Goal: Task Accomplishment & Management: Manage account settings

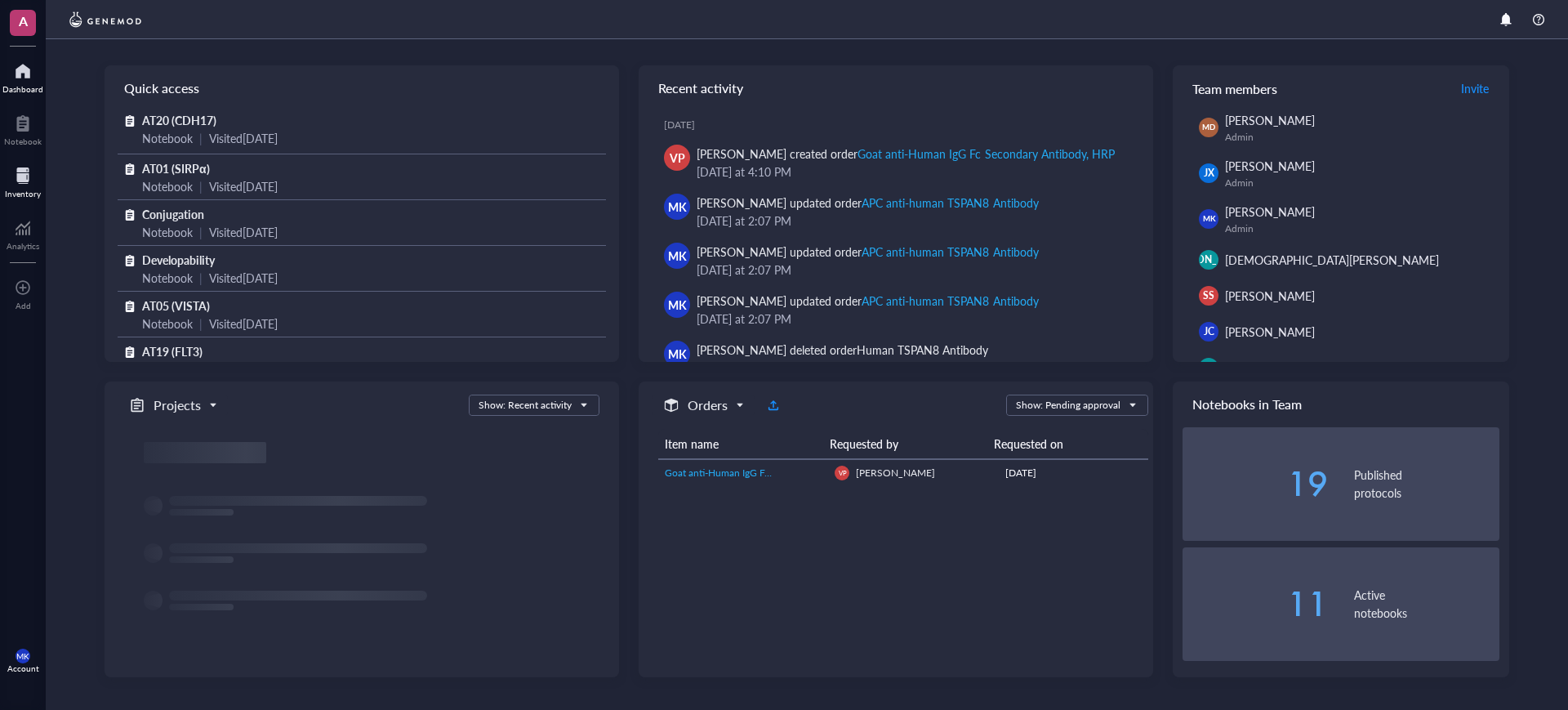
click at [4, 184] on div "Inventory" at bounding box center [23, 181] width 46 height 46
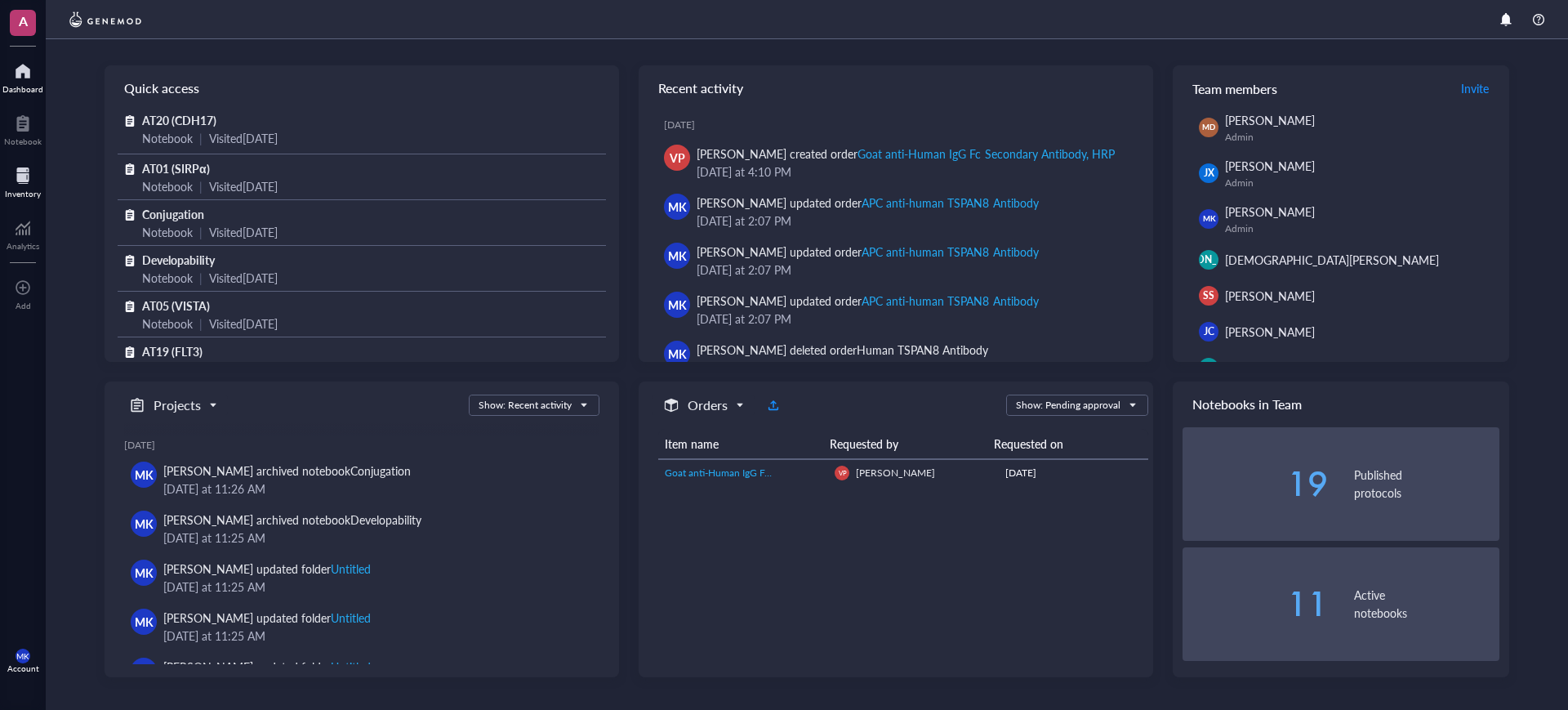
click at [23, 167] on div at bounding box center [23, 175] width 36 height 26
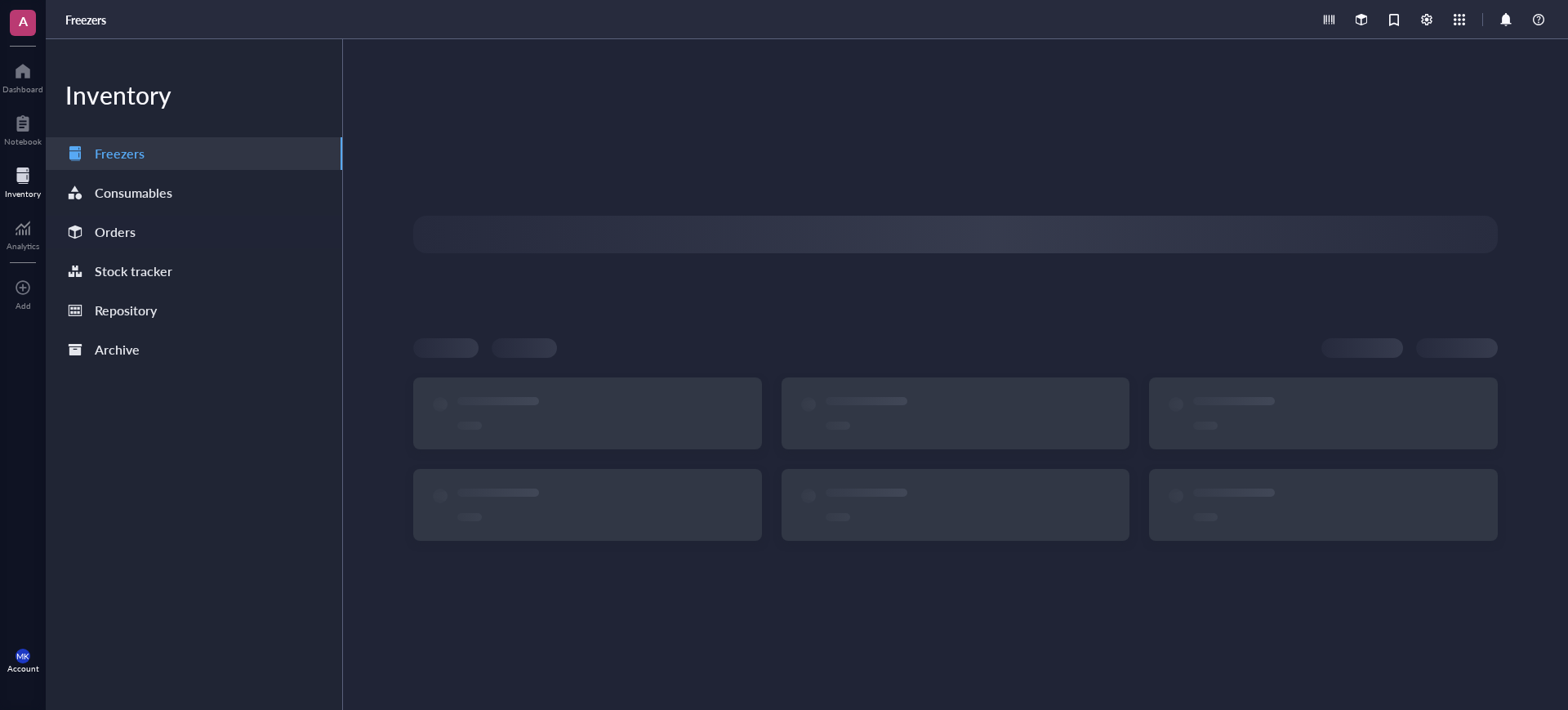
click at [143, 231] on div "Orders" at bounding box center [194, 232] width 296 height 32
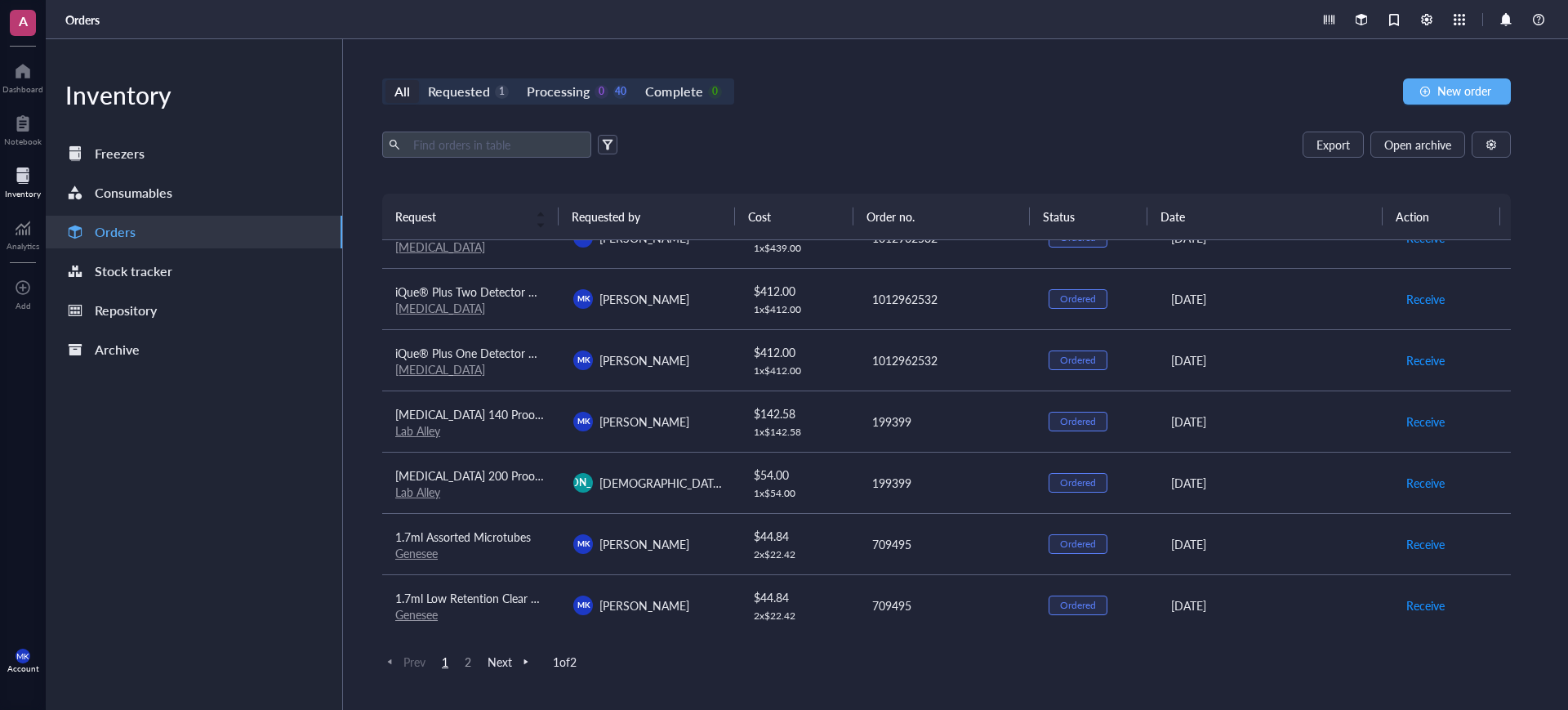
scroll to position [1139, 0]
click at [464, 664] on span "2" at bounding box center [467, 661] width 20 height 15
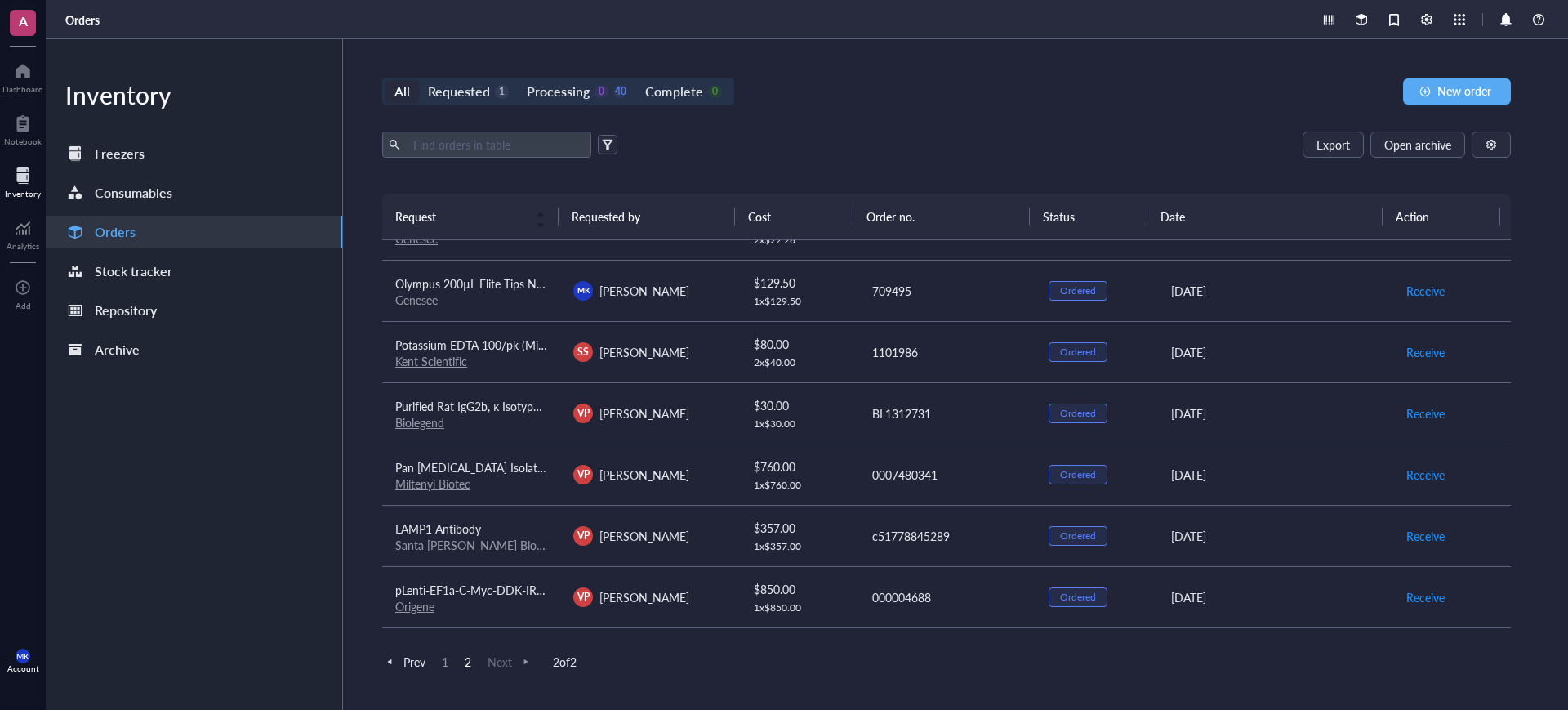
scroll to position [204, 0]
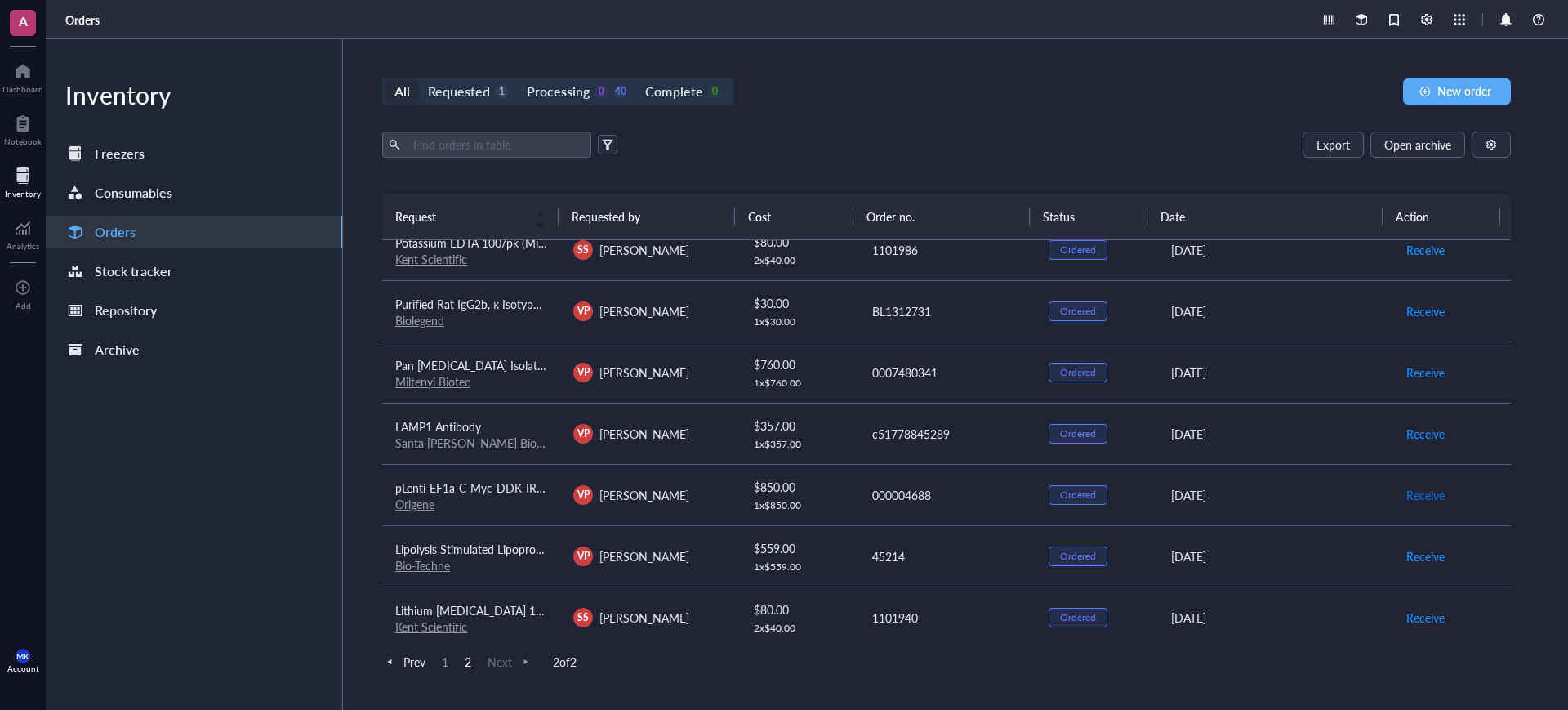
click at [1422, 493] on span "Receive" at bounding box center [1425, 495] width 38 height 18
click at [1429, 490] on span "Archive order" at bounding box center [1441, 495] width 68 height 18
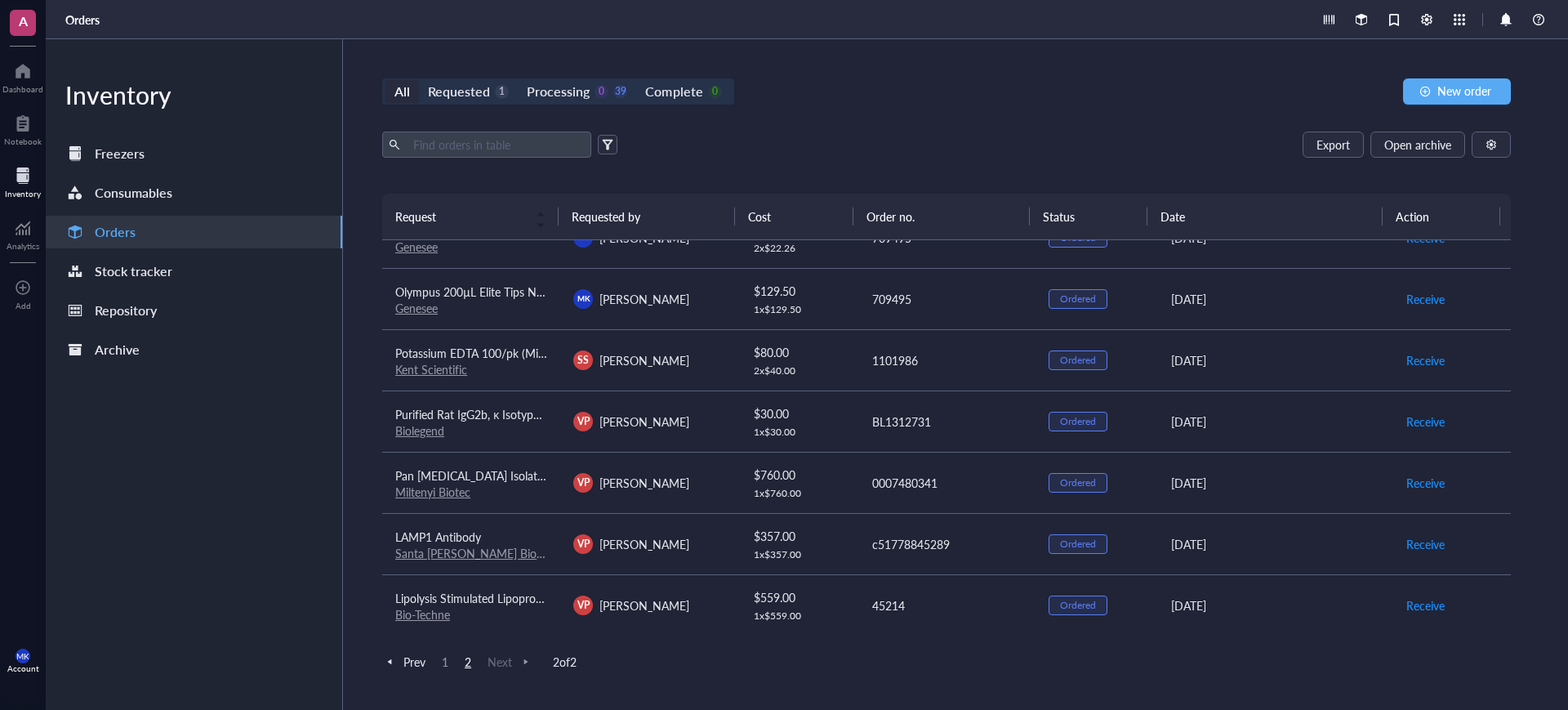
scroll to position [0, 0]
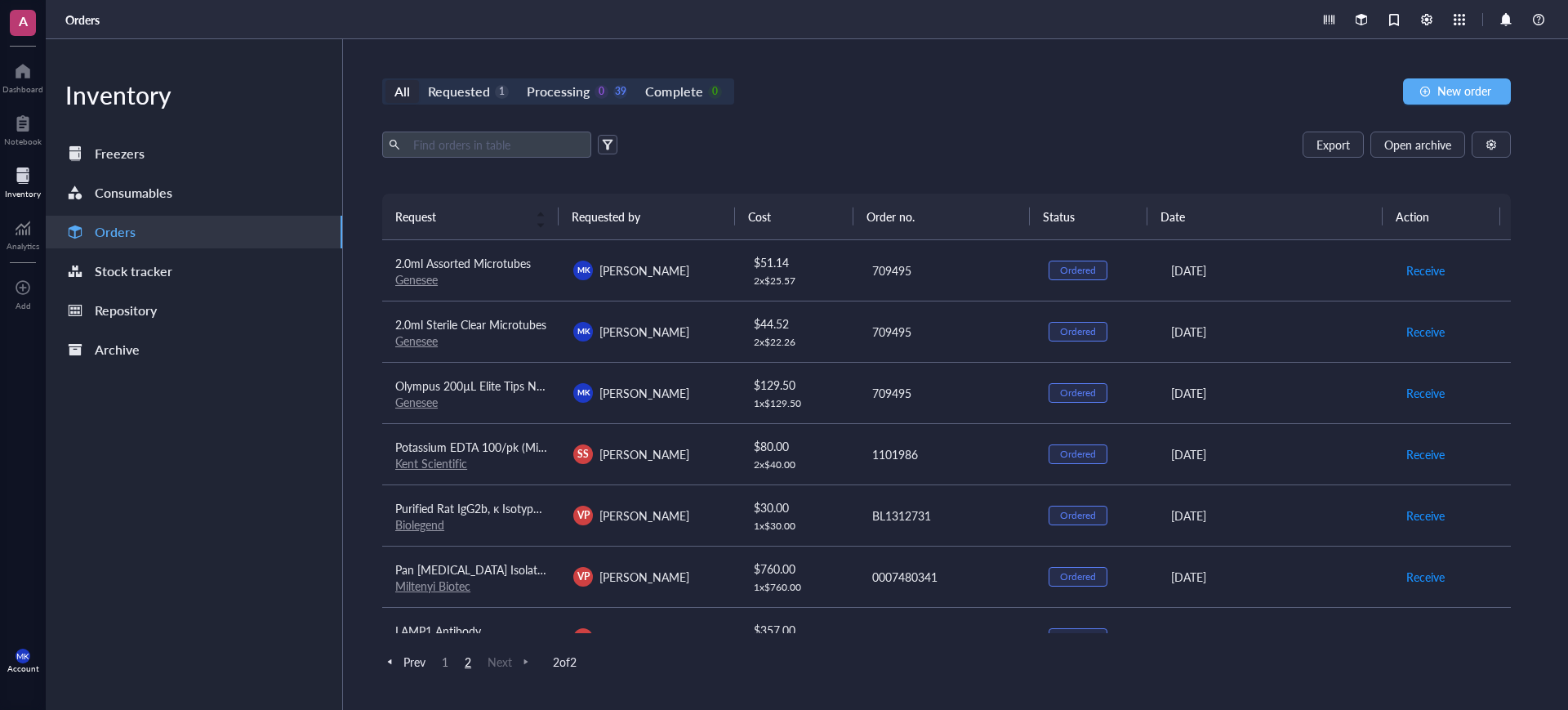
click at [477, 103] on div "All Requested 1 Processing 0 39 Complete 0" at bounding box center [558, 91] width 352 height 26
click at [474, 94] on div "Requested" at bounding box center [459, 91] width 62 height 23
click at [419, 80] on input "Requested 1" at bounding box center [419, 80] width 0 height 0
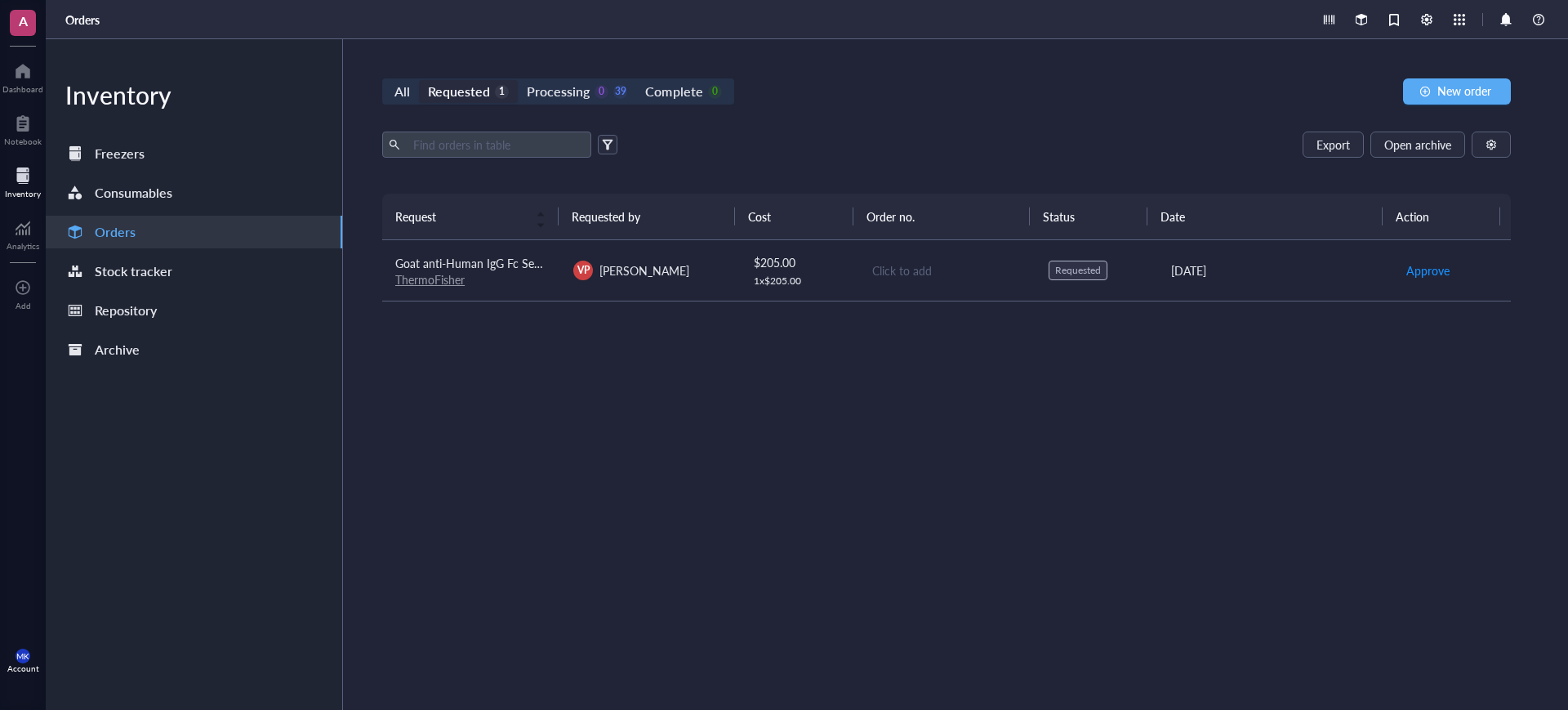
click at [558, 79] on div "All Requested 1 Processing 0 39 Complete 0" at bounding box center [558, 91] width 352 height 26
click at [559, 90] on div "Processing" at bounding box center [559, 91] width 63 height 23
click at [518, 80] on input "Processing 0 39" at bounding box center [518, 80] width 0 height 0
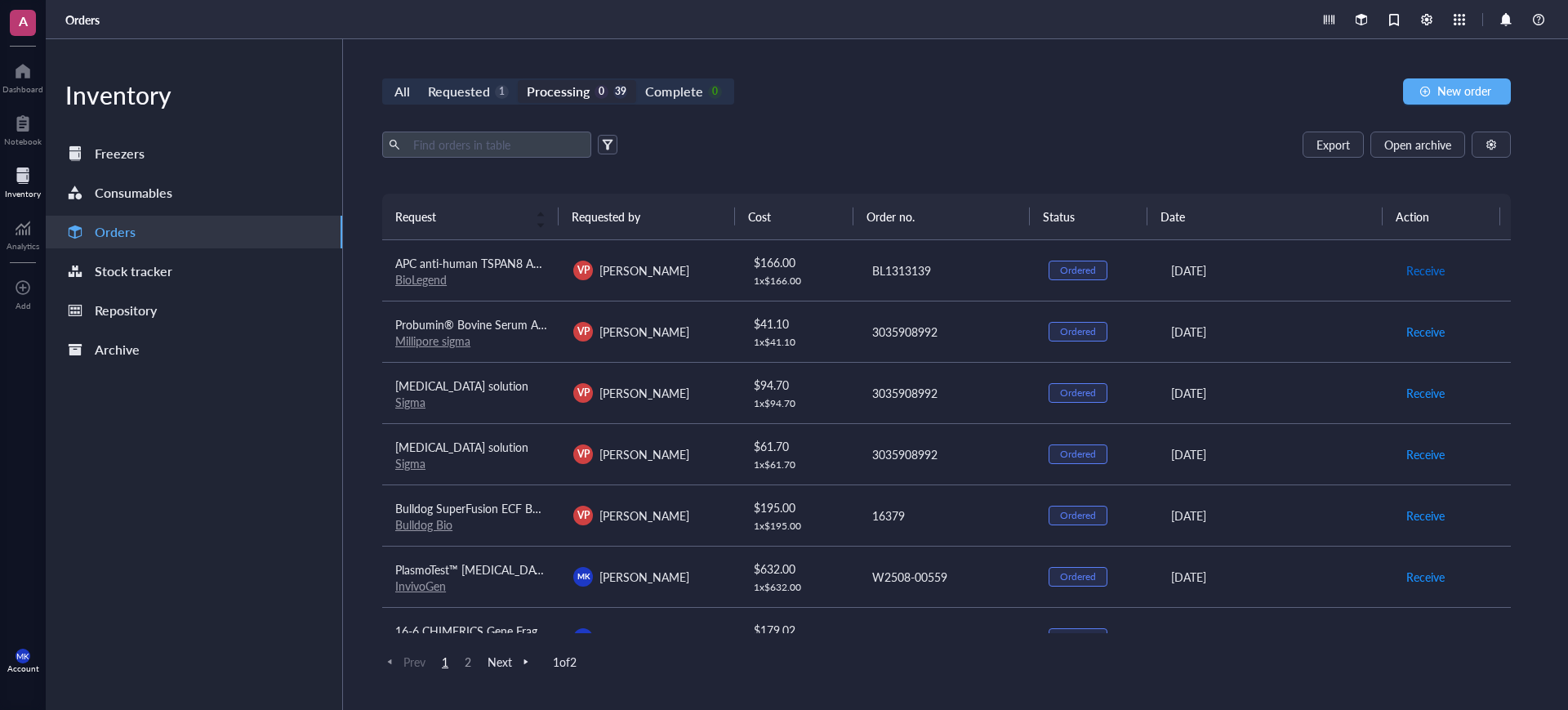
click at [1419, 267] on span "Receive" at bounding box center [1425, 270] width 38 height 18
drag, startPoint x: 686, startPoint y: 84, endPoint x: 711, endPoint y: 93, distance: 26.6
click at [687, 85] on div "Complete" at bounding box center [673, 91] width 57 height 23
click at [636, 80] on input "Complete 1" at bounding box center [636, 80] width 0 height 0
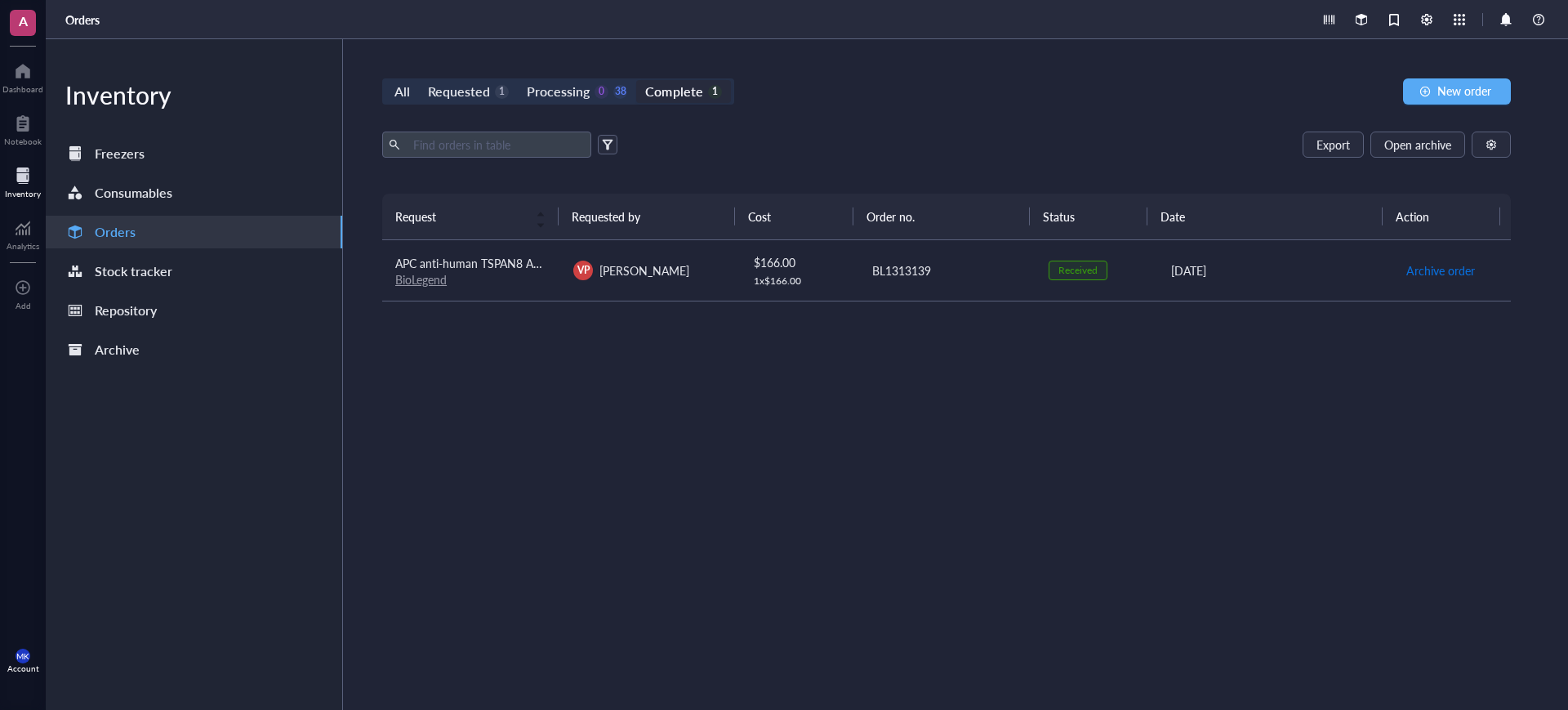
click at [1451, 271] on span "Archive order" at bounding box center [1441, 270] width 68 height 18
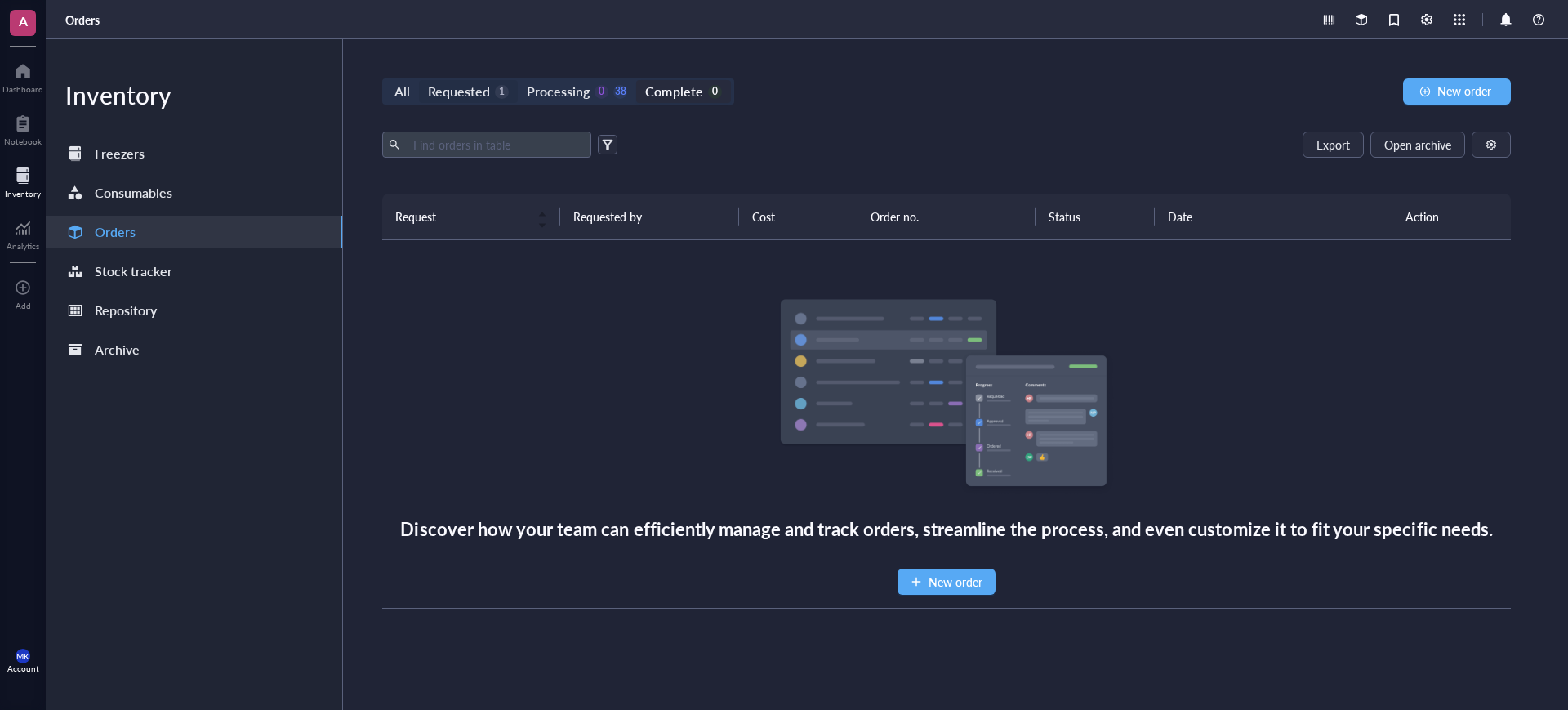
click at [489, 92] on div "Requested" at bounding box center [459, 91] width 62 height 23
click at [419, 80] on input "Requested 1" at bounding box center [419, 80] width 0 height 0
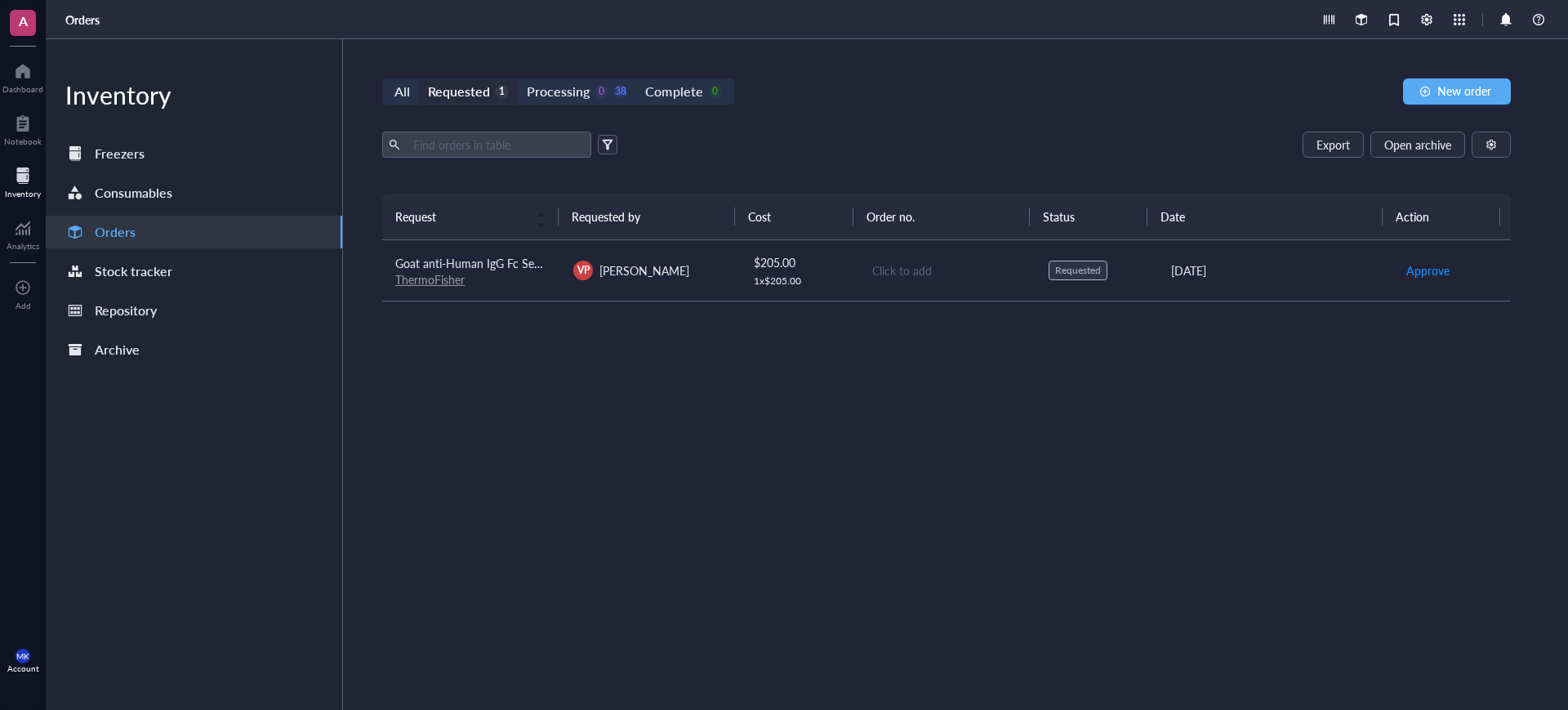
click at [17, 102] on div "A Dashboard Notebook Inventory Analytics To pick up a draggable item, press the…" at bounding box center [23, 355] width 46 height 710
click at [17, 119] on div at bounding box center [23, 123] width 38 height 26
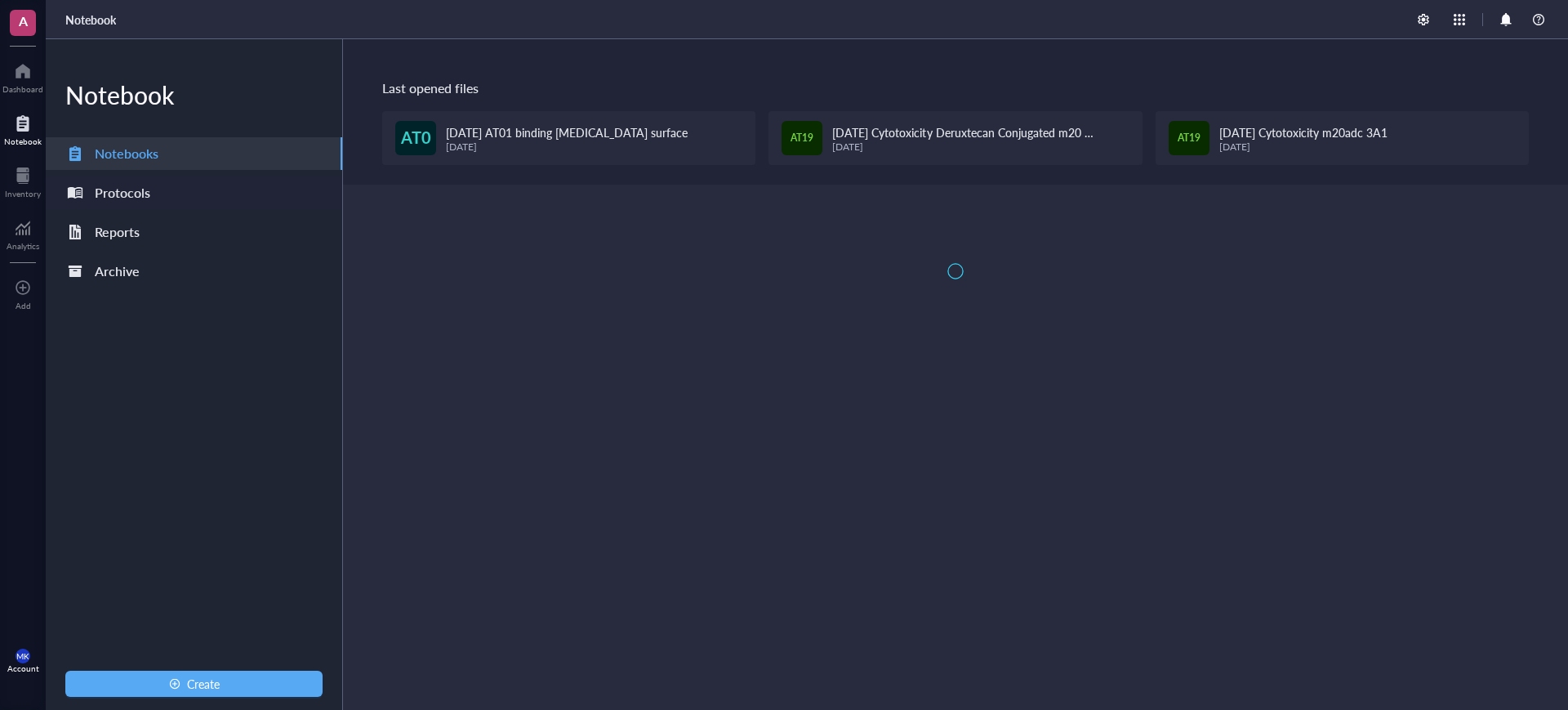
click at [195, 197] on div "Protocols" at bounding box center [194, 193] width 296 height 32
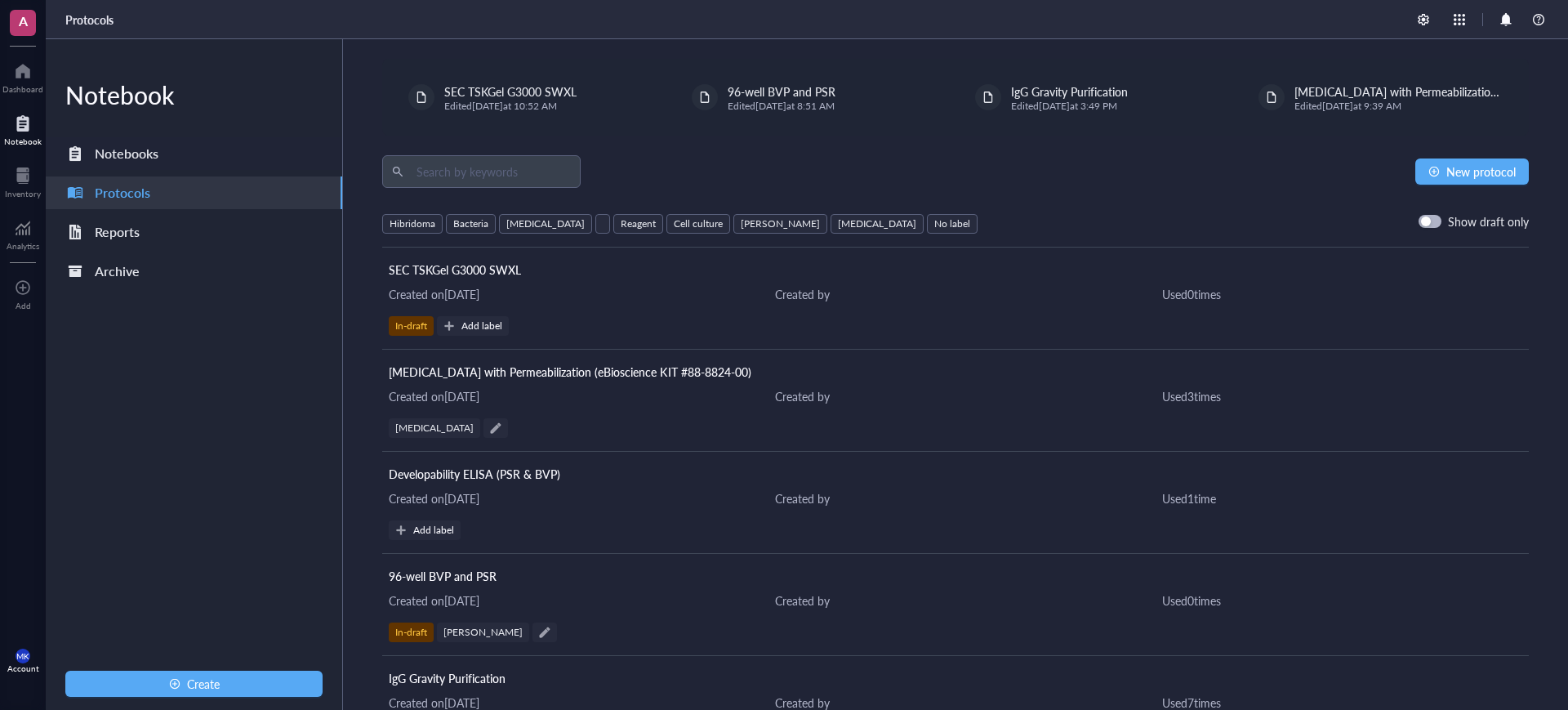
click at [126, 163] on div "Notebooks" at bounding box center [126, 153] width 64 height 23
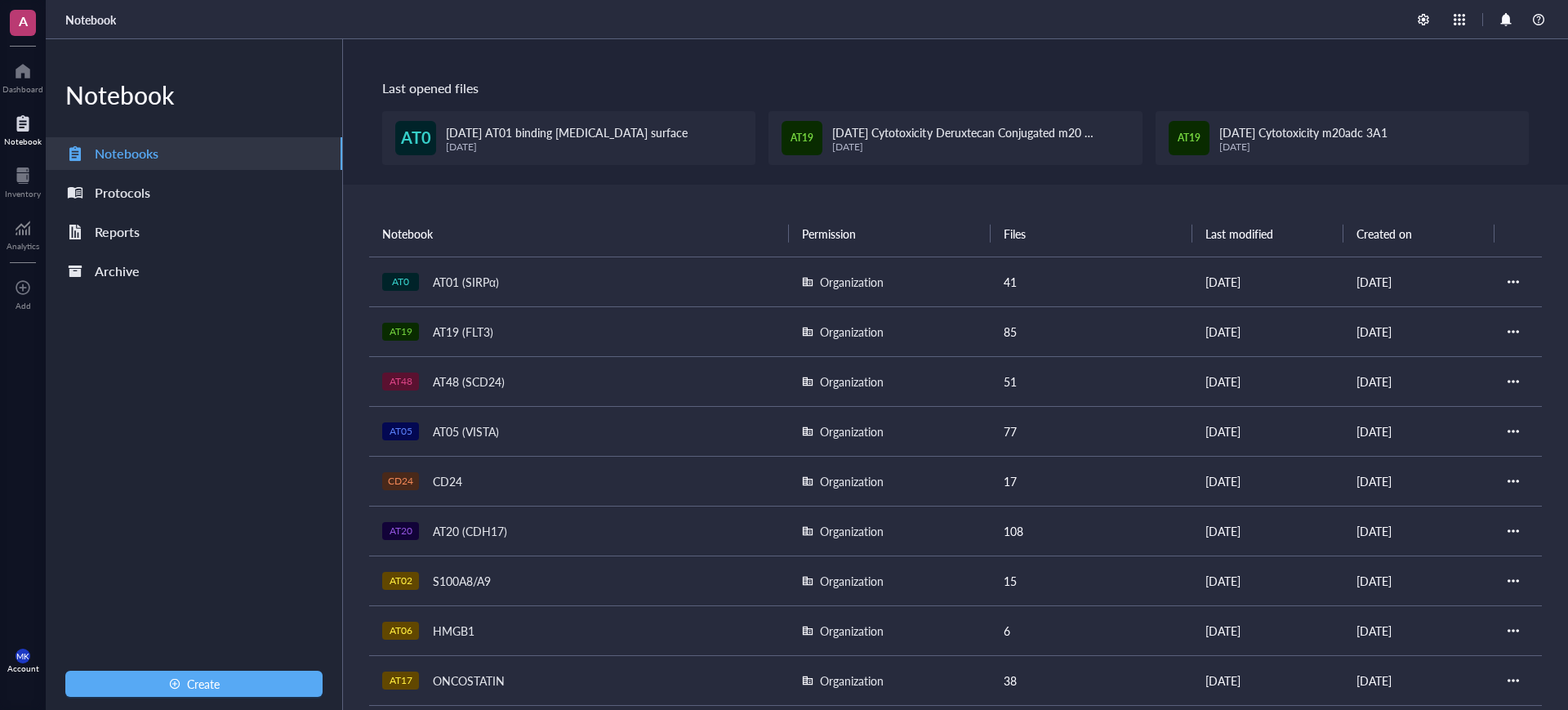
click at [463, 332] on div "AT19 (FLT3)" at bounding box center [463, 332] width 75 height 23
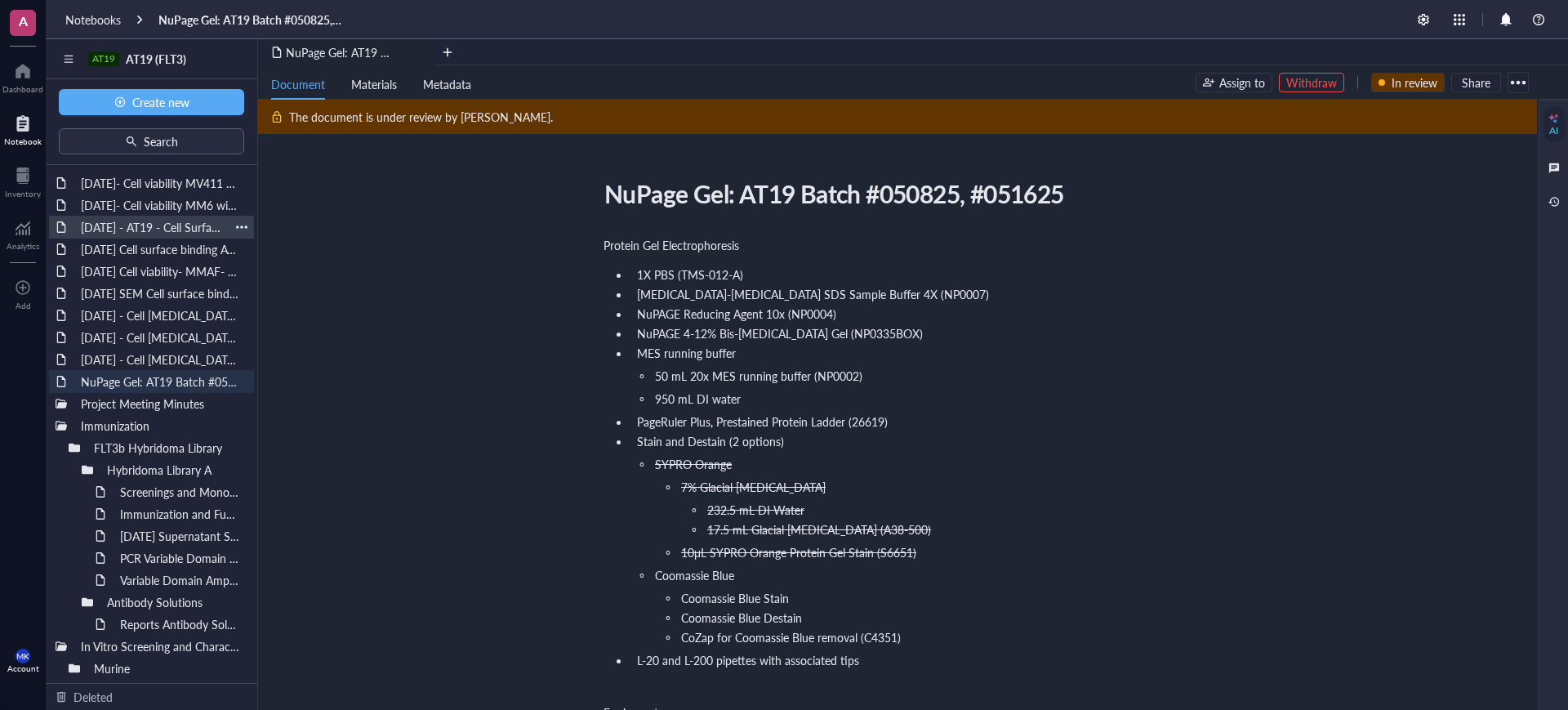
click at [144, 235] on div "[DATE] - AT19 - Cell Surface Binding assay on hFLT3 Transfected [MEDICAL_DATA] …" at bounding box center [151, 226] width 156 height 23
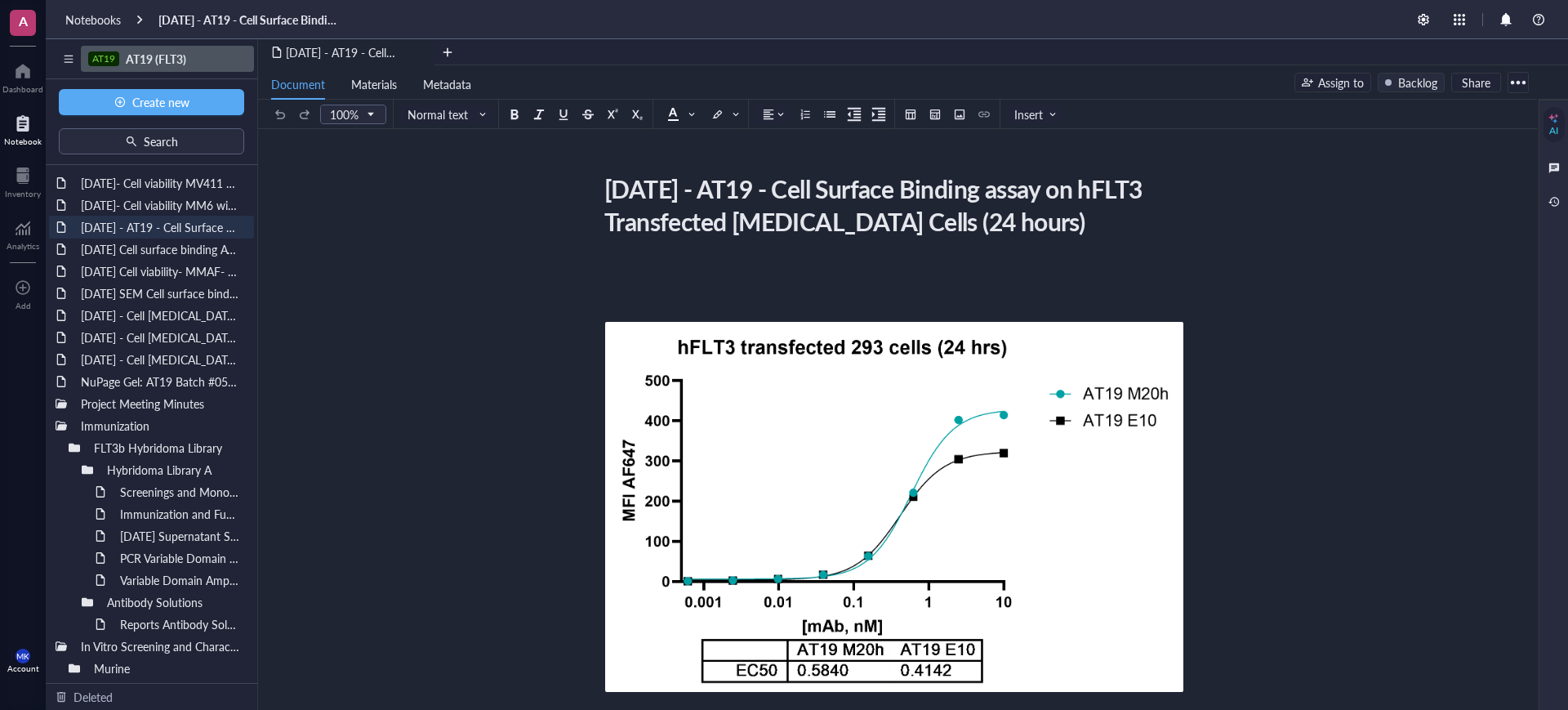
click at [108, 57] on div "AT19" at bounding box center [103, 58] width 23 height 11
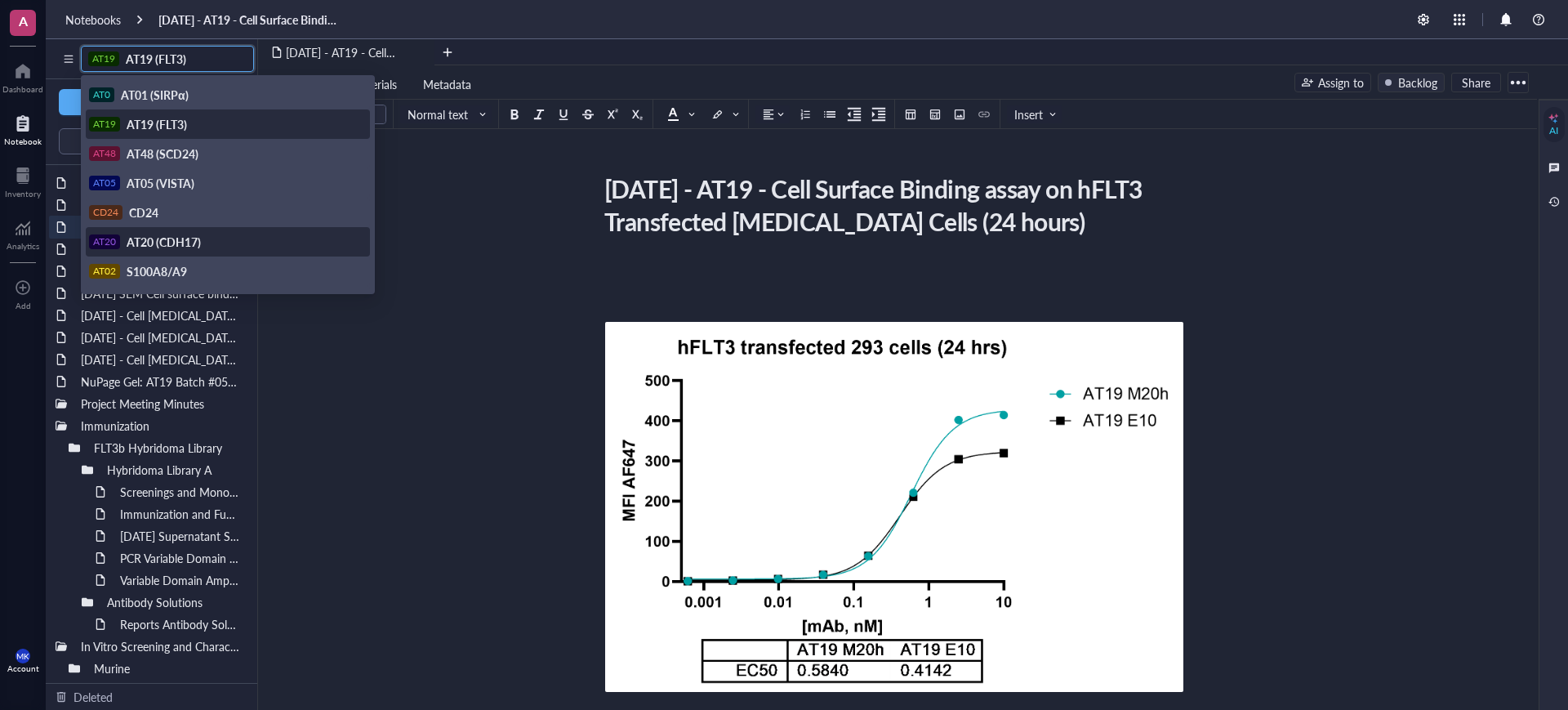
click at [169, 236] on span "AT20 (CDH17)" at bounding box center [163, 241] width 74 height 16
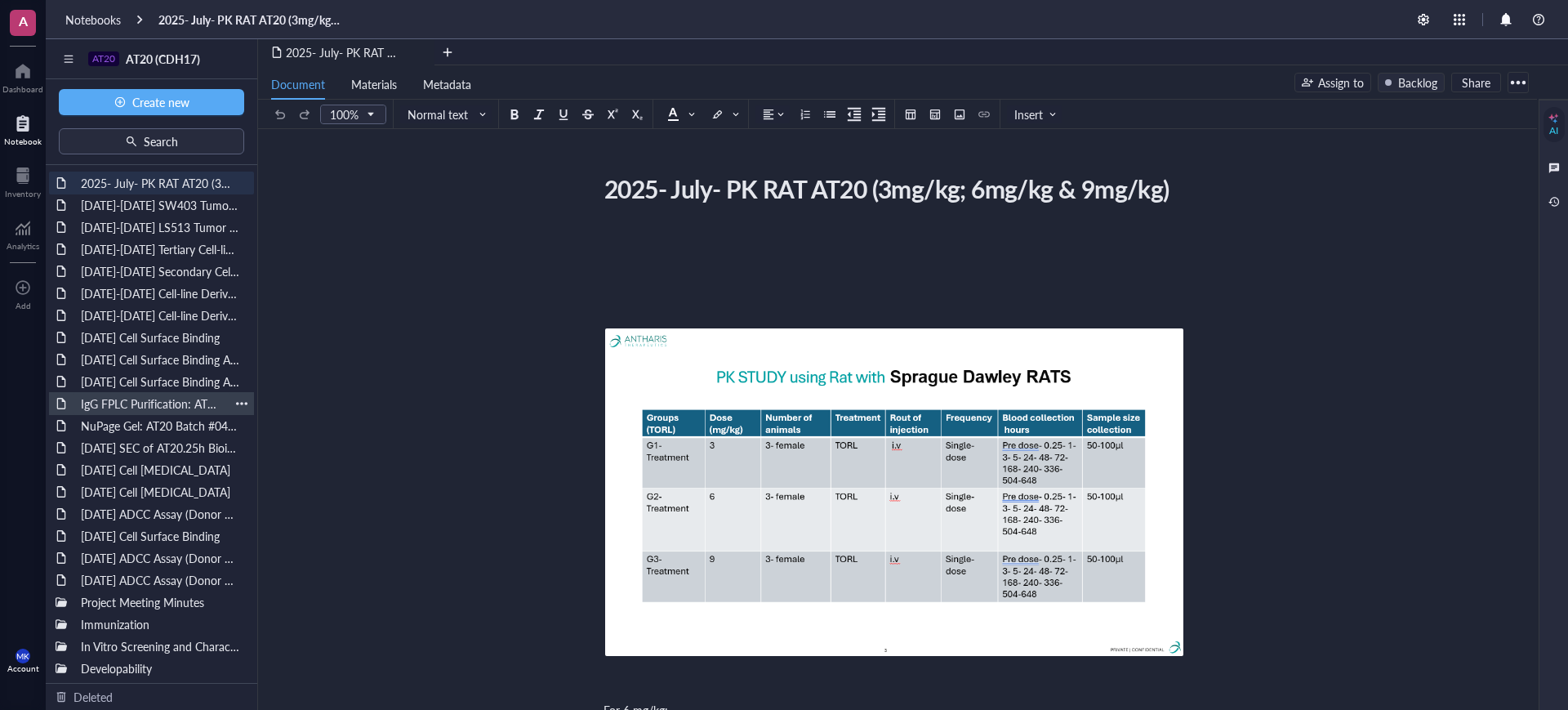
click at [137, 396] on div "IgG FPLC Purification: AT20 Batch #060325" at bounding box center [151, 403] width 156 height 23
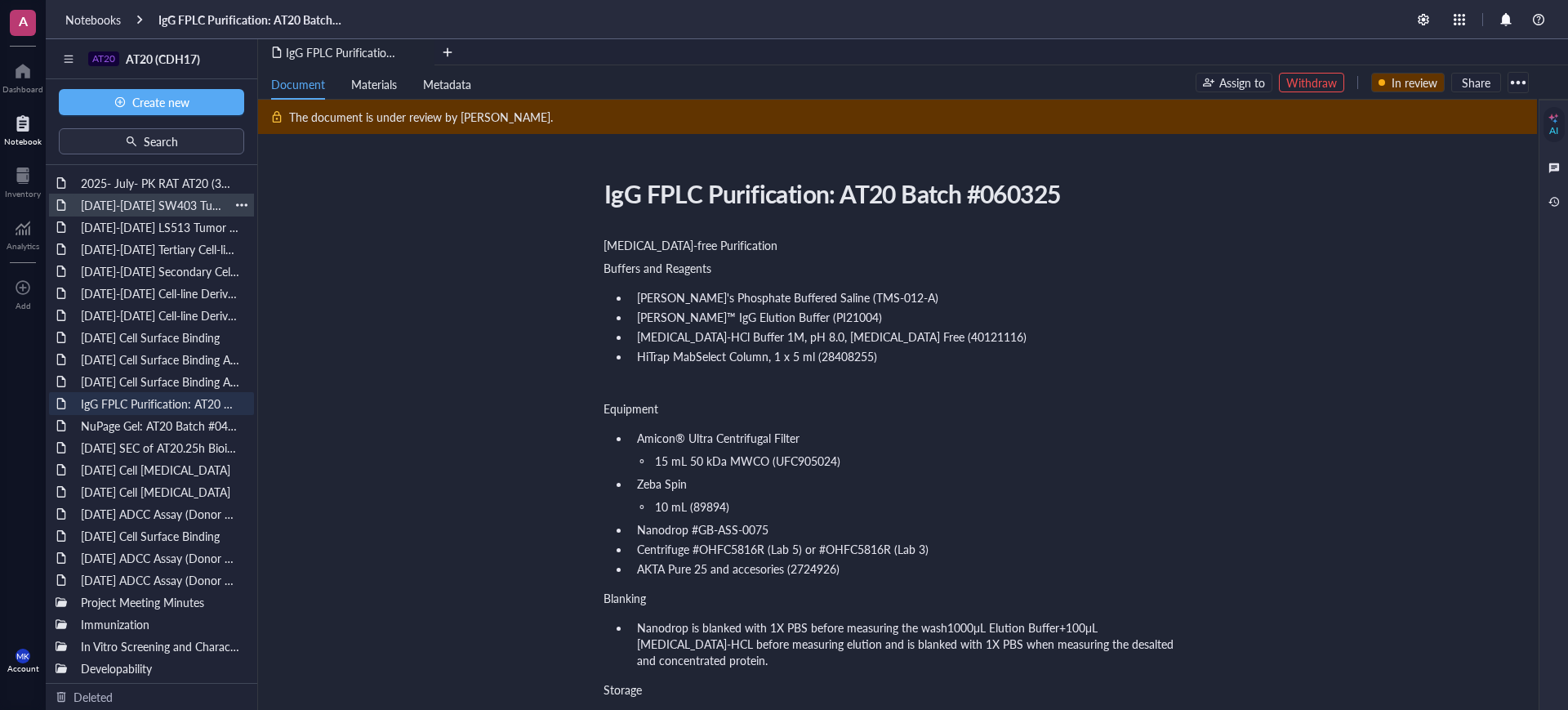
click at [138, 202] on div "[DATE]-[DATE] SW403 Tumor Growth Pilot Study" at bounding box center [151, 205] width 156 height 23
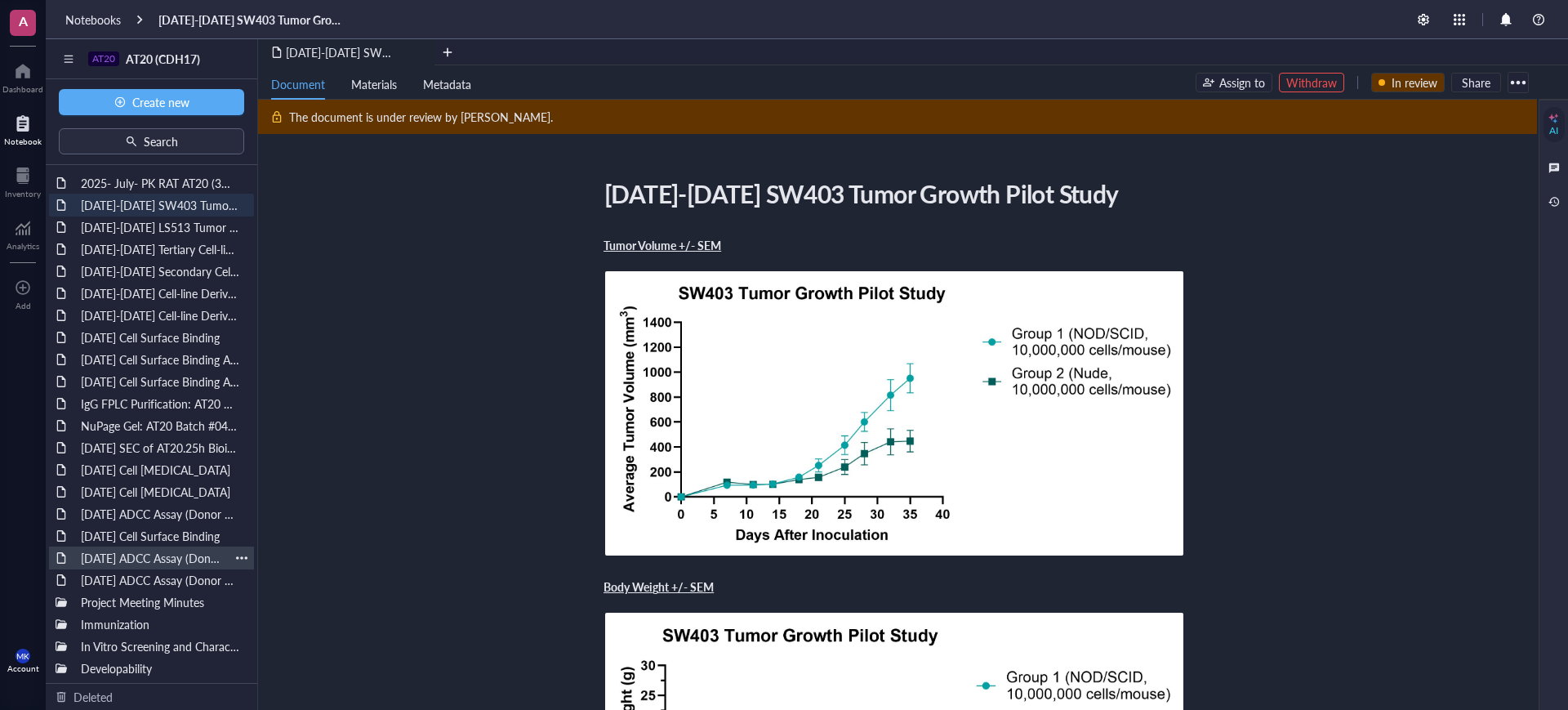
click at [121, 563] on div "[DATE] ADCC Assay (Donor 2 out of 3)" at bounding box center [151, 558] width 156 height 23
